Goal: Task Accomplishment & Management: Manage account settings

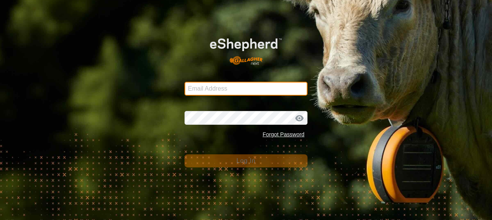
type input "[EMAIL_ADDRESS][DOMAIN_NAME]"
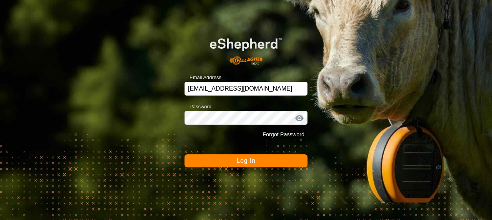
click at [201, 163] on button "Log In" at bounding box center [246, 161] width 123 height 13
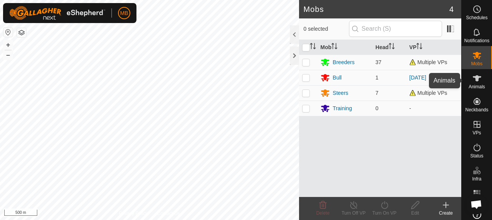
click at [480, 88] on span "Animals" at bounding box center [477, 87] width 17 height 5
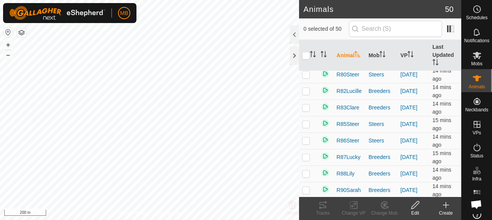
scroll to position [616, 0]
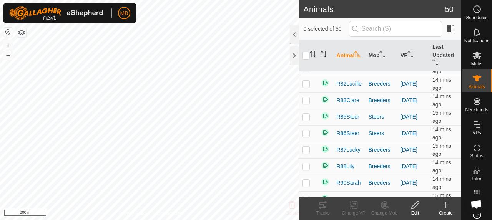
click at [307, 4] on p-checkbox at bounding box center [306, 1] width 8 height 6
click at [304, 4] on p-checkbox at bounding box center [306, 1] width 8 height 6
checkbox input "false"
